Goal: Task Accomplishment & Management: Complete application form

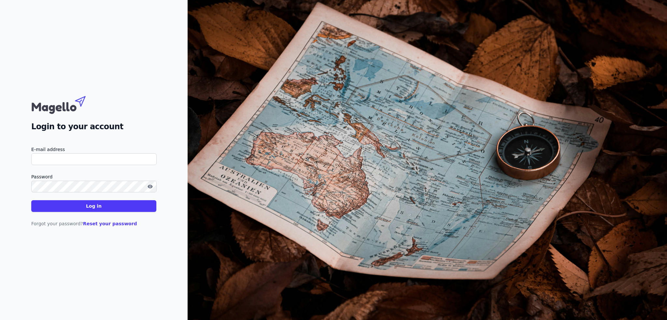
click at [71, 159] on input "E-mail address" at bounding box center [93, 159] width 125 height 12
drag, startPoint x: 101, startPoint y: 121, endPoint x: 107, endPoint y: 130, distance: 11.2
click at [101, 121] on h2 "Login to your account" at bounding box center [93, 127] width 125 height 12
click at [64, 160] on input "E-mail address" at bounding box center [93, 159] width 125 height 12
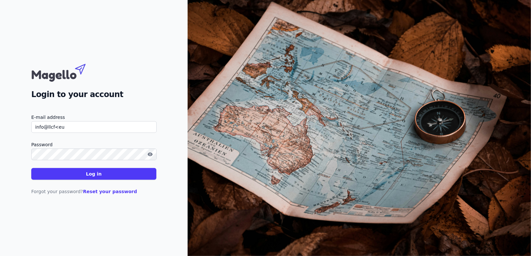
click at [73, 130] on input "info@llcf<eu" at bounding box center [93, 127] width 125 height 12
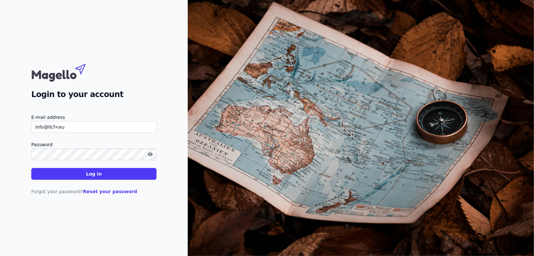
click at [79, 127] on input "info@llcf<eu" at bounding box center [93, 127] width 125 height 12
type input "[EMAIL_ADDRESS][DOMAIN_NAME]"
click at [149, 152] on icon "button" at bounding box center [150, 154] width 5 height 5
click at [98, 176] on font "Log in" at bounding box center [94, 173] width 16 height 5
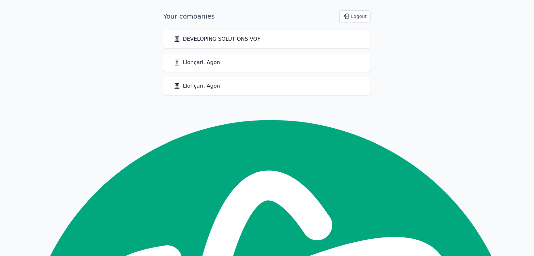
click at [188, 62] on font "Llonçari, Agon" at bounding box center [201, 62] width 37 height 6
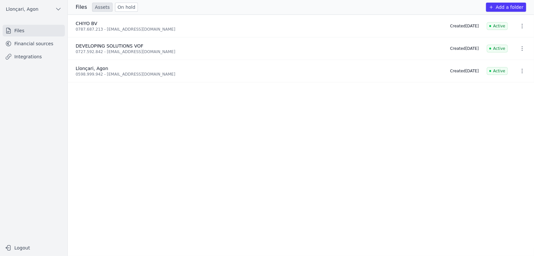
click at [271, 16] on li "CHIYO BV 0787.687.213 - [EMAIL_ADDRESS][DOMAIN_NAME] Created [DATE] Active" at bounding box center [301, 26] width 466 height 22
click at [86, 25] on font "CHIYO BV" at bounding box center [87, 23] width 22 height 5
type textarea "CHIYO"
click at [86, 25] on font "CHIYO BV" at bounding box center [87, 23] width 22 height 5
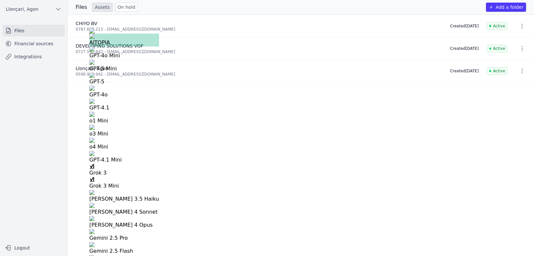
click at [172, 143] on ul "CHIYO BV 0787.687.213 - [EMAIL_ADDRESS][DOMAIN_NAME] Created [DATE] Active DEVE…" at bounding box center [301, 135] width 466 height 241
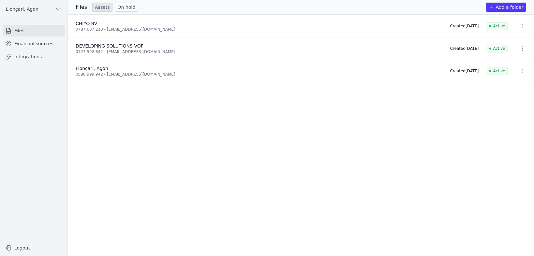
click at [33, 45] on font "Financial sources" at bounding box center [33, 43] width 39 height 5
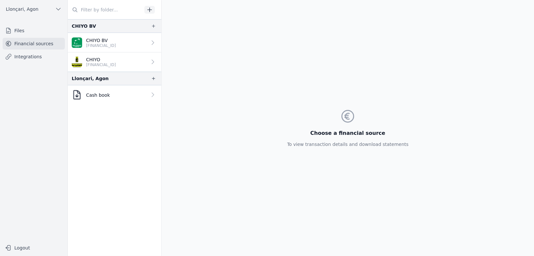
click at [19, 28] on font "Files" at bounding box center [19, 30] width 10 height 5
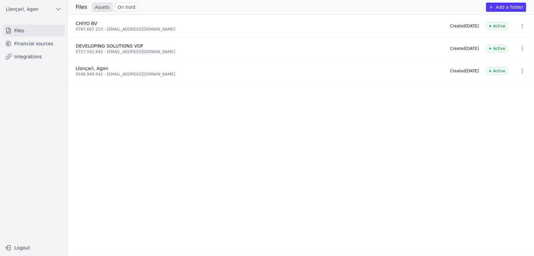
click at [27, 45] on font "Financial sources" at bounding box center [33, 43] width 39 height 5
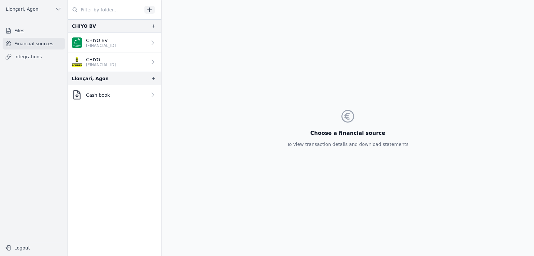
click at [103, 43] on font "[FINANCIAL_ID]" at bounding box center [101, 45] width 30 height 5
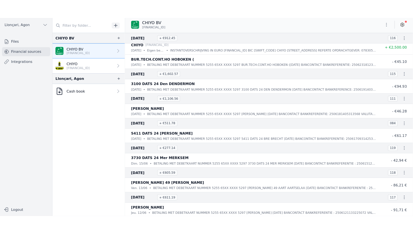
scroll to position [1462, 0]
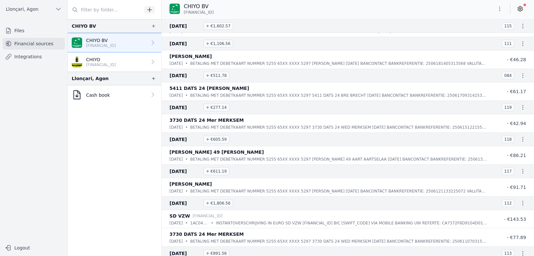
click at [112, 64] on font "[FINANCIAL_ID]" at bounding box center [101, 65] width 30 height 5
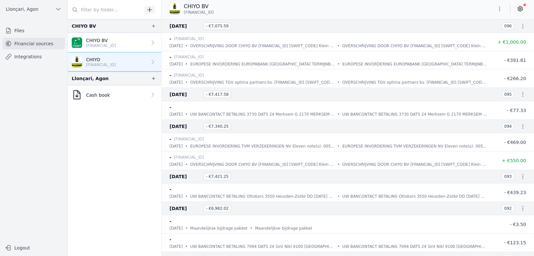
click at [23, 31] on font "Files" at bounding box center [19, 30] width 10 height 5
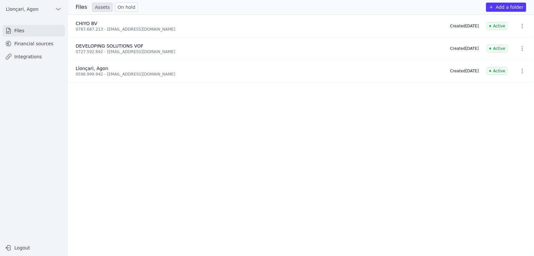
click at [505, 7] on font "Add a folder" at bounding box center [510, 7] width 28 height 5
click at [506, 8] on font "Add a folder" at bounding box center [510, 7] width 28 height 5
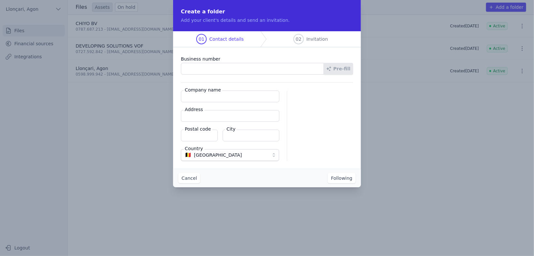
paste input "1019.999.837"
type input "1019.999.837"
click at [218, 95] on input "Company name" at bounding box center [230, 97] width 98 height 12
type input "B"
click at [338, 69] on font "Pre-fill" at bounding box center [341, 68] width 17 height 5
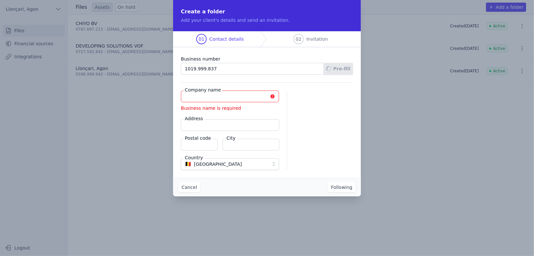
type input "BOSS & MASS BV"
type input "Berkhoevelaan 10/6"
type input "2570"
type input "Duffel"
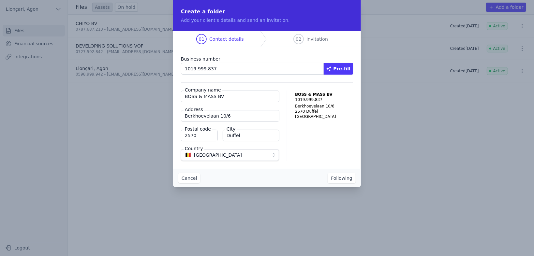
click at [201, 68] on input "1019.999.837" at bounding box center [252, 69] width 143 height 12
click at [345, 181] on button "Following" at bounding box center [341, 178] width 28 height 10
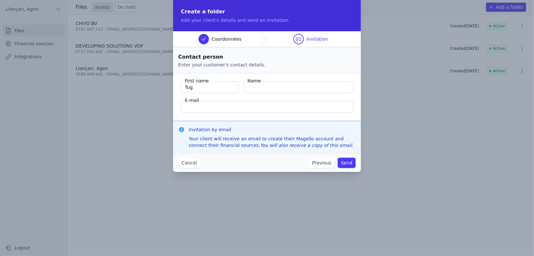
drag, startPoint x: 202, startPoint y: 90, endPoint x: 177, endPoint y: 86, distance: 25.3
click at [174, 87] on fieldset "First name Tug Name E-mail" at bounding box center [267, 97] width 188 height 47
paste input "Kusoglu , Tugrul"
drag, startPoint x: 201, startPoint y: 87, endPoint x: 166, endPoint y: 83, distance: 35.3
click at [166, 83] on div "Create a folder Add your client's details and send an invitation. Coordonnées 0…" at bounding box center [267, 128] width 534 height 256
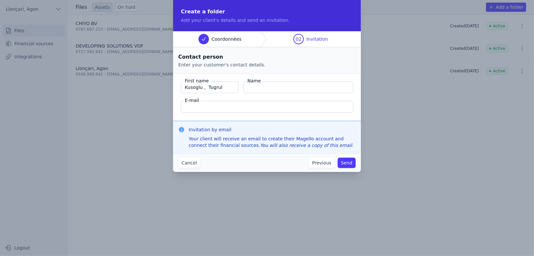
click at [201, 87] on input "Kusoglu , Tugrul" at bounding box center [210, 87] width 58 height 12
drag, startPoint x: 202, startPoint y: 87, endPoint x: 181, endPoint y: 85, distance: 20.9
click at [181, 85] on input "Kusoglu , Tugrul" at bounding box center [210, 87] width 58 height 12
type input "Tugrul"
paste input "Kusoglu"
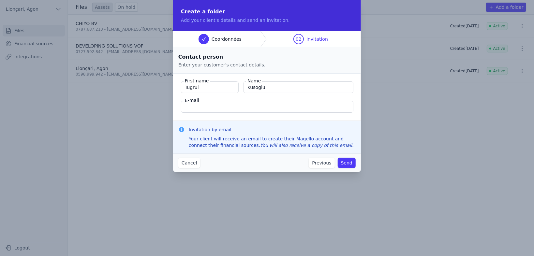
type input "Kusoglu"
click at [210, 108] on input "E-mail" at bounding box center [267, 107] width 172 height 12
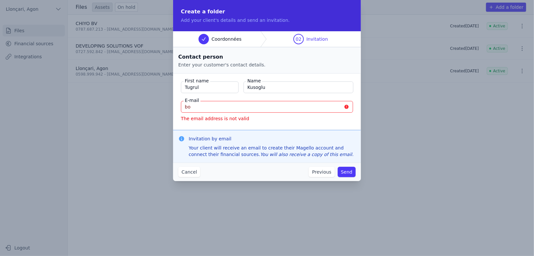
type input "b"
click at [205, 104] on input "E-mail" at bounding box center [267, 107] width 172 height 12
paste input "[EMAIL_ADDRESS][DOMAIN_NAME]"
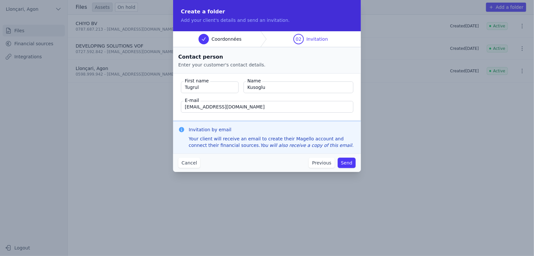
type input "[EMAIL_ADDRESS][DOMAIN_NAME]"
click at [347, 164] on font "Send" at bounding box center [346, 162] width 11 height 5
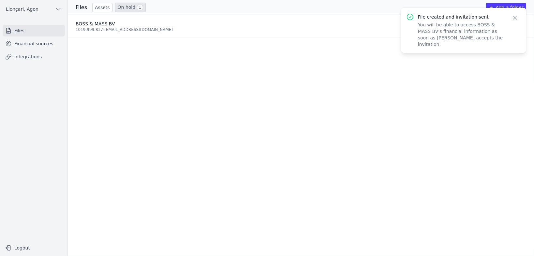
click at [515, 16] on icon "button" at bounding box center [515, 17] width 7 height 7
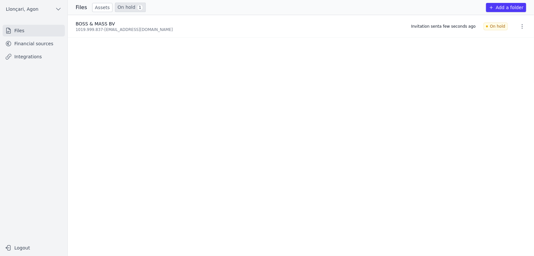
click at [176, 93] on ul "BOSS & MASS BV 1019.999.837 - [EMAIL_ADDRESS][DOMAIN_NAME] Invitation sent a fe…" at bounding box center [301, 135] width 466 height 241
click at [265, 95] on ul "BOSS & MASS BV 1019.999.837 - [EMAIL_ADDRESS][DOMAIN_NAME] Invitation sent a fe…" at bounding box center [301, 135] width 466 height 241
click at [60, 9] on icon "button" at bounding box center [58, 9] width 7 height 7
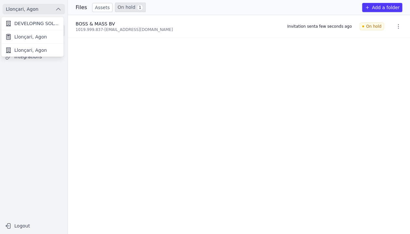
click at [35, 37] on font "Llonçari, Agon" at bounding box center [30, 36] width 33 height 5
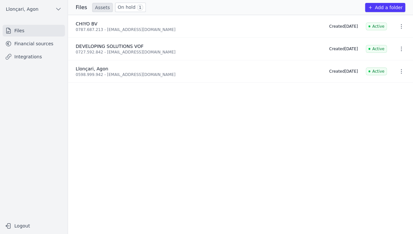
click at [30, 44] on font "Financial sources" at bounding box center [33, 43] width 39 height 5
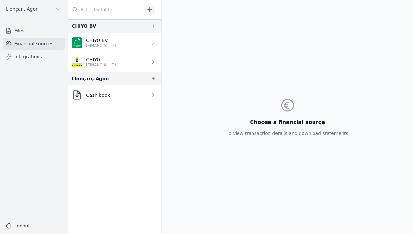
click at [25, 31] on link "Files" at bounding box center [34, 31] width 62 height 12
